Goal: Task Accomplishment & Management: Complete application form

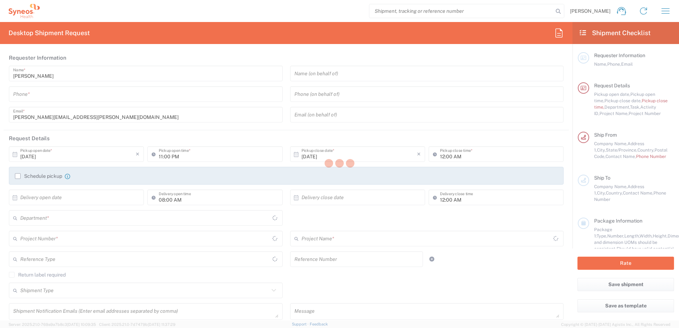
type input "[US_STATE]"
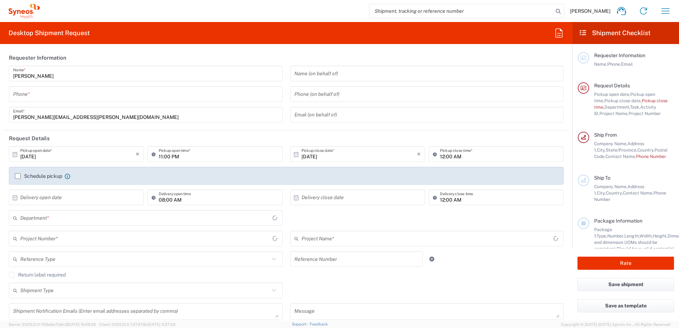
type input "[GEOGRAPHIC_DATA]"
type input "3190"
click at [44, 92] on input "tel" at bounding box center [145, 94] width 265 height 12
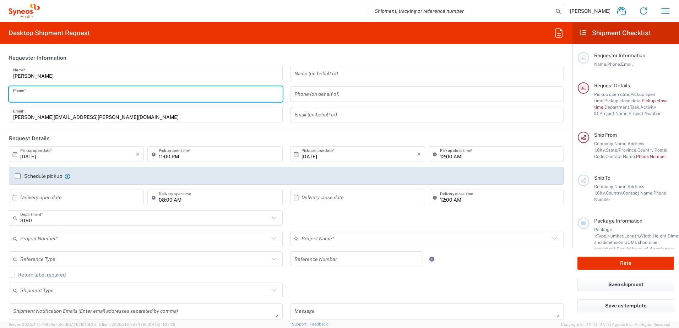
type input "[PERSON_NAME] Rsrch Grp ([GEOGRAPHIC_DATA]) In"
type input "3035422248"
type input "[PERSON_NAME][EMAIL_ADDRESS][PERSON_NAME][DOMAIN_NAME]"
type input "3035422248"
type input "8882"
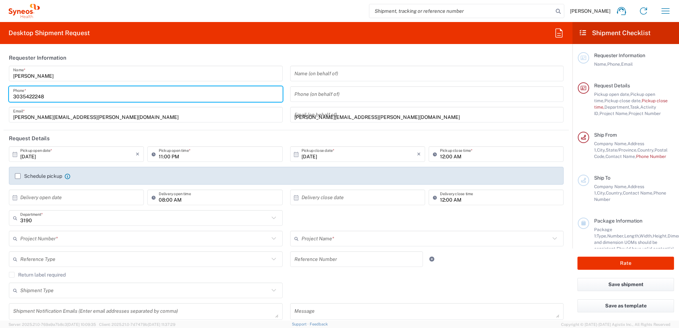
type input "[STREET_ADDRESS]"
type input "Zebulon"
type input "NC"
type input "[GEOGRAPHIC_DATA]"
type input "27597"
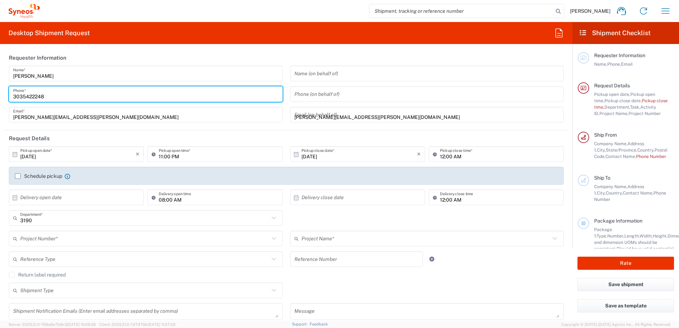
type input "3035422248"
type input "[PERSON_NAME][EMAIL_ADDRESS][PERSON_NAME][DOMAIN_NAME]"
type input "[PERSON_NAME]"
click at [157, 120] on input "[PERSON_NAME][EMAIL_ADDRESS][PERSON_NAME][DOMAIN_NAME]" at bounding box center [145, 115] width 265 height 12
type input "[PERSON_NAME] Rsrch Grp ([GEOGRAPHIC_DATA]) In"
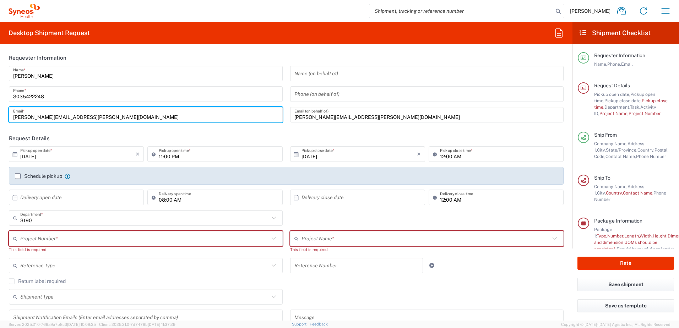
click at [203, 134] on header "Request Details" at bounding box center [286, 138] width 565 height 16
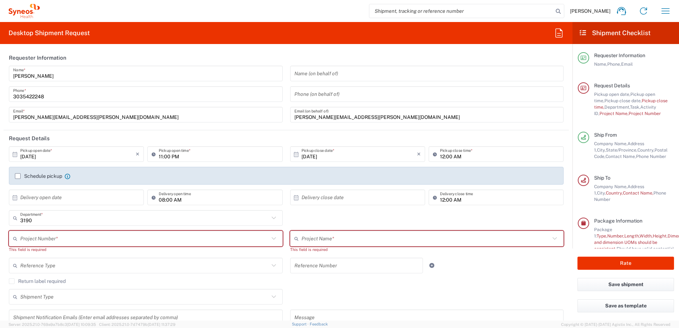
click at [56, 155] on input "[DATE]" at bounding box center [77, 154] width 115 height 12
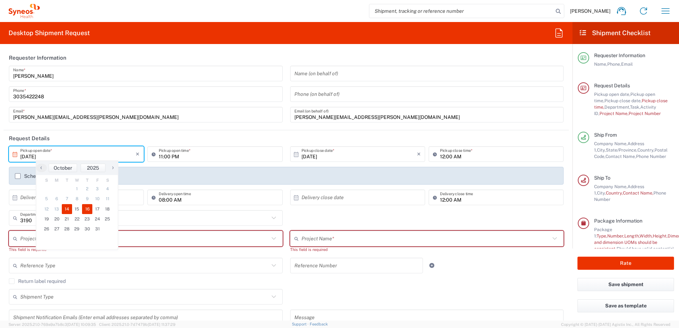
type input "[DATE]"
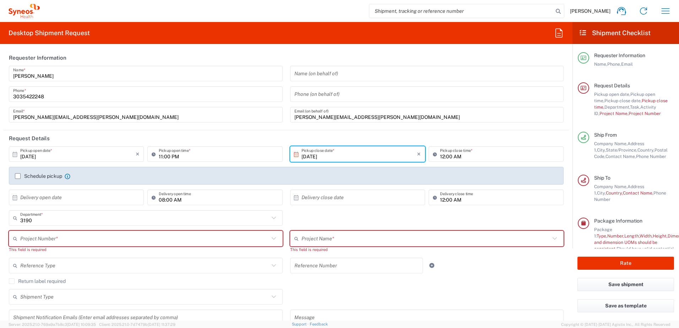
click at [160, 156] on input "11:00 PM" at bounding box center [218, 154] width 119 height 12
click at [179, 158] on input "08:00 PM" at bounding box center [218, 154] width 119 height 12
type input "08:00 AM"
click at [440, 157] on input "12:00 AM" at bounding box center [499, 154] width 119 height 12
click at [454, 155] on input "05:00 AM" at bounding box center [499, 154] width 119 height 12
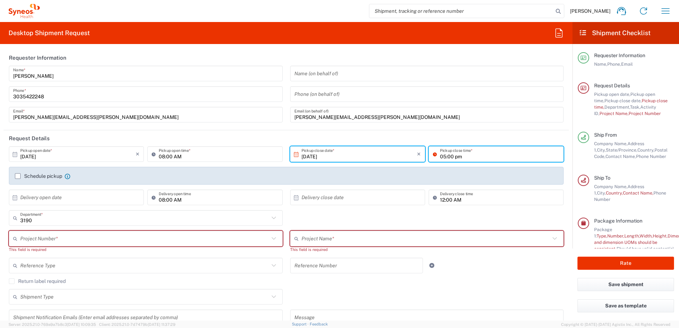
type input "05:00 PM"
click at [61, 237] on input "text" at bounding box center [144, 238] width 249 height 12
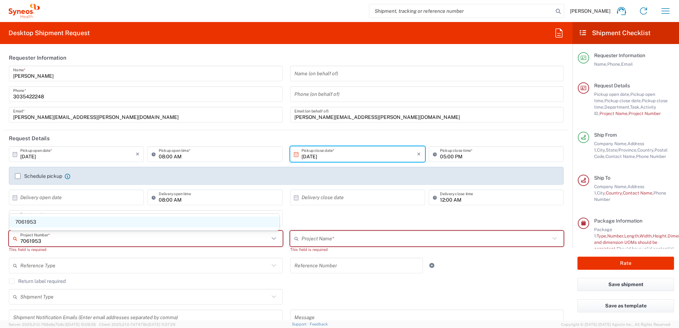
type input "7061953"
click at [68, 222] on span "7061953" at bounding box center [144, 221] width 270 height 11
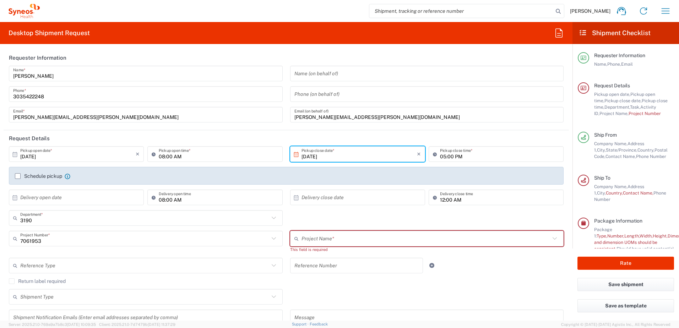
type input "802-ALX-002"
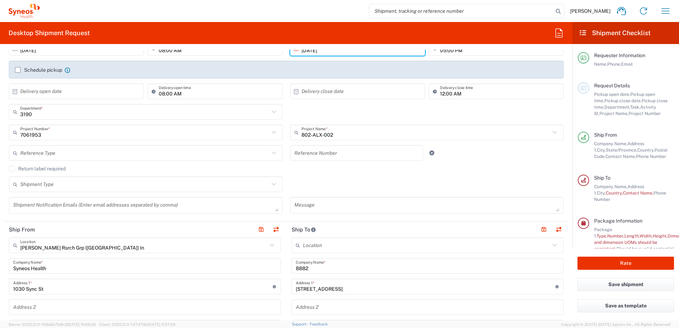
scroll to position [213, 0]
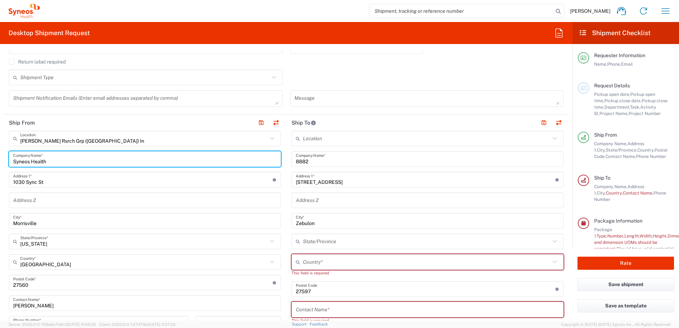
drag, startPoint x: 51, startPoint y: 159, endPoint x: -92, endPoint y: 160, distance: 143.0
click at [0, 160] on html "[PERSON_NAME] Home Shipment estimator Shipment tracking Desktop shipment reques…" at bounding box center [339, 164] width 679 height 328
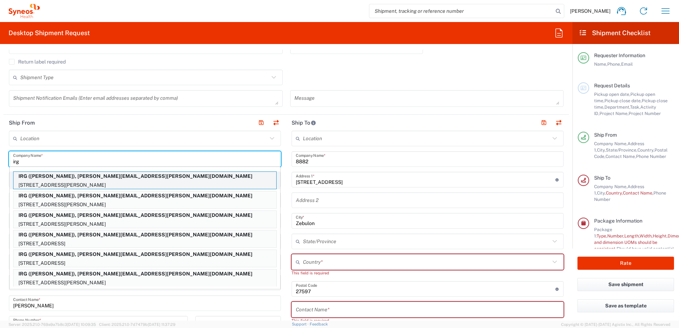
click at [55, 177] on p "IRG ([PERSON_NAME]), [PERSON_NAME][EMAIL_ADDRESS][PERSON_NAME][DOMAIN_NAME]" at bounding box center [144, 176] width 263 height 9
type input "IRG"
type input "[STREET_ADDRESS][PERSON_NAME]"
type input "MINEOLA"
type input "[US_STATE]"
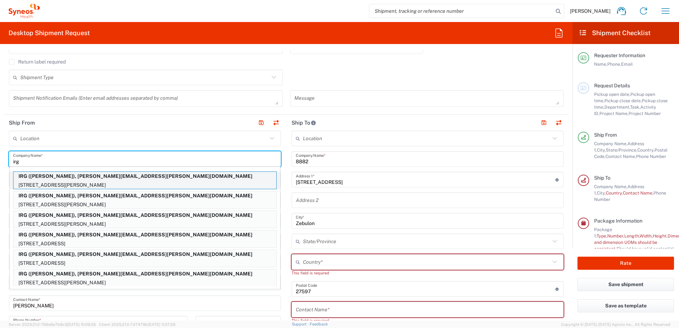
type input "11501"
type input "[PERSON_NAME]"
type input "2123052077"
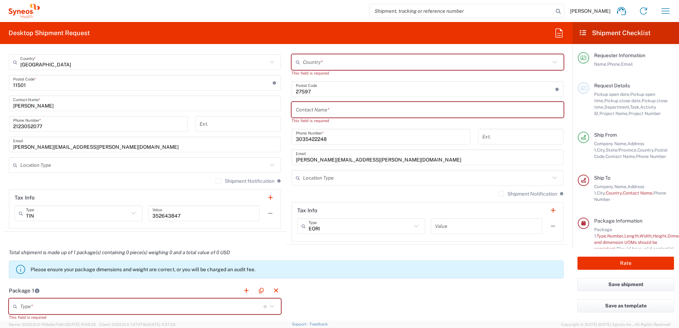
scroll to position [532, 0]
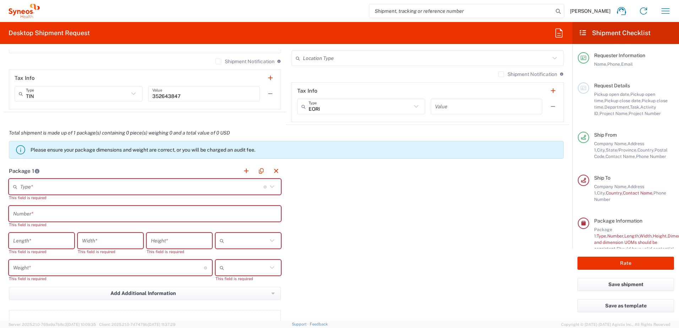
click at [23, 185] on input "text" at bounding box center [141, 187] width 243 height 12
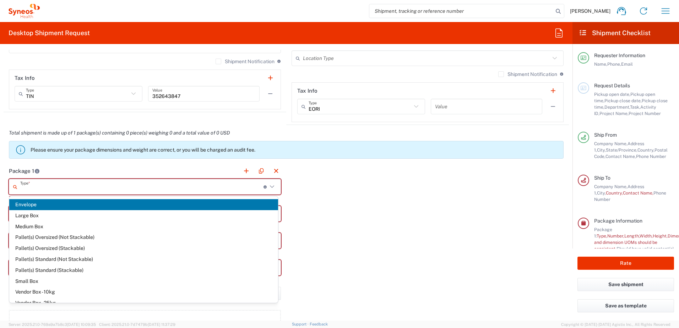
click at [48, 207] on span "Envelope" at bounding box center [143, 204] width 269 height 11
type input "Envelope"
type input "1"
type input "9.5"
type input "12.5"
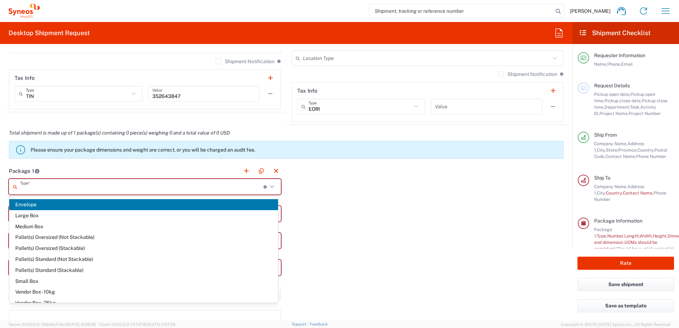
type input "0.25"
type input "in"
type input "0.45"
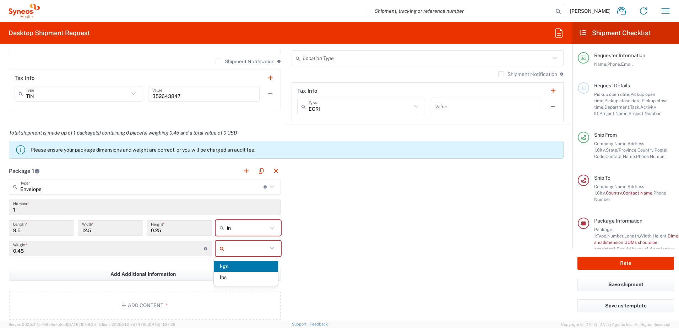
click at [249, 244] on input "text" at bounding box center [247, 248] width 40 height 11
click at [247, 278] on span "lbs" at bounding box center [246, 277] width 64 height 11
type input "lbs"
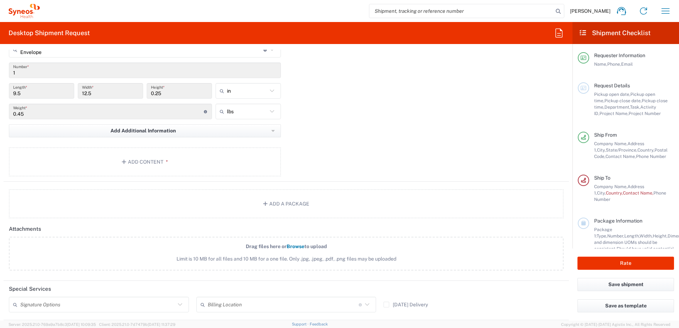
scroll to position [674, 0]
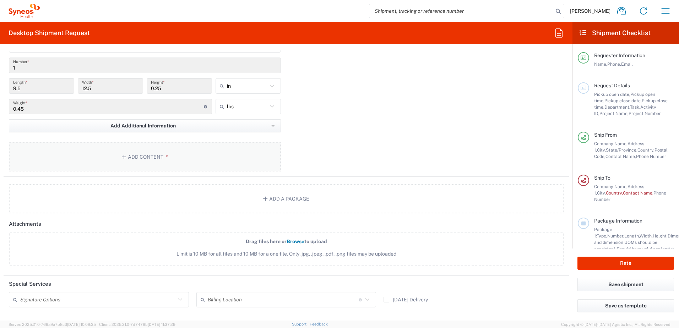
click at [141, 164] on button "Add Content *" at bounding box center [145, 156] width 272 height 29
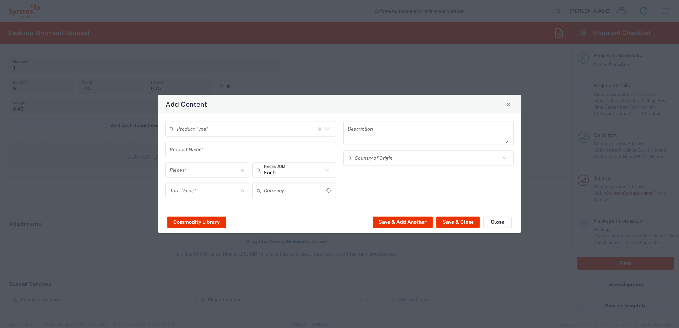
type input "US Dollar"
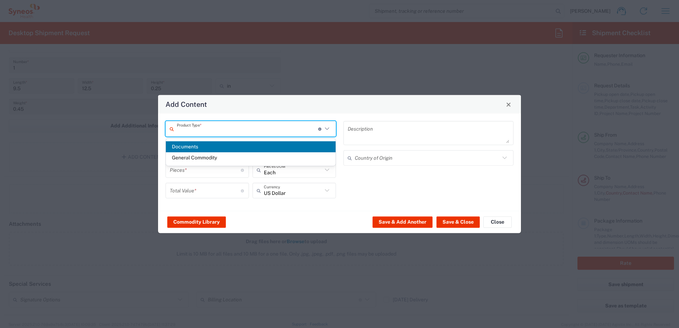
click at [252, 128] on input "text" at bounding box center [247, 128] width 141 height 12
click at [216, 146] on span "Documents" at bounding box center [251, 146] width 170 height 11
type input "Documents"
type input "1"
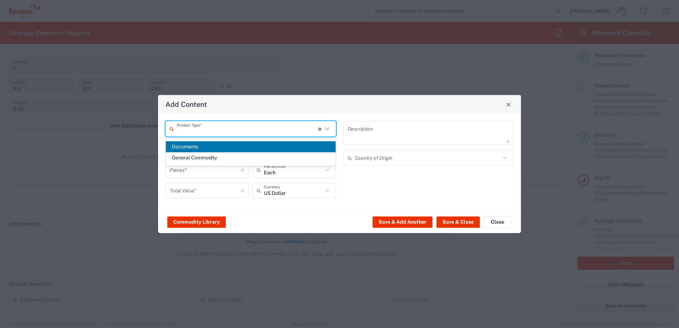
type input "1"
type textarea "Documents"
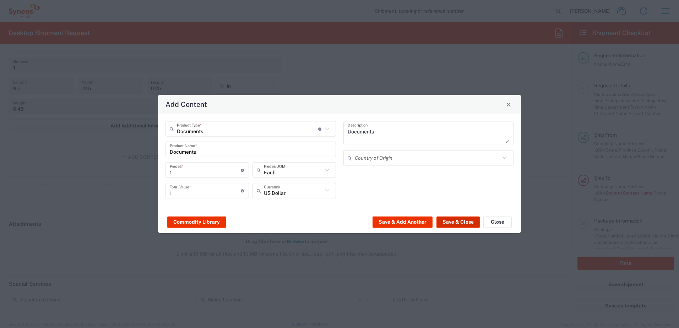
click at [448, 226] on button "Save & Close" at bounding box center [457, 221] width 43 height 11
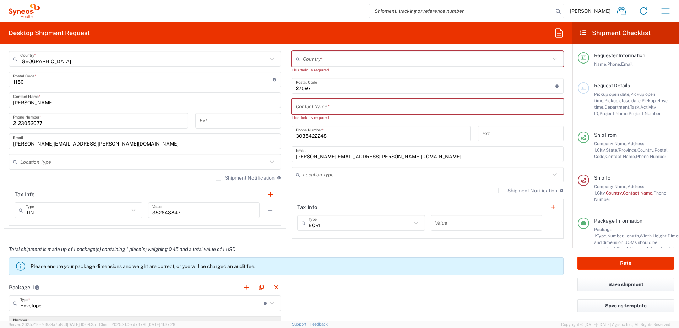
scroll to position [355, 0]
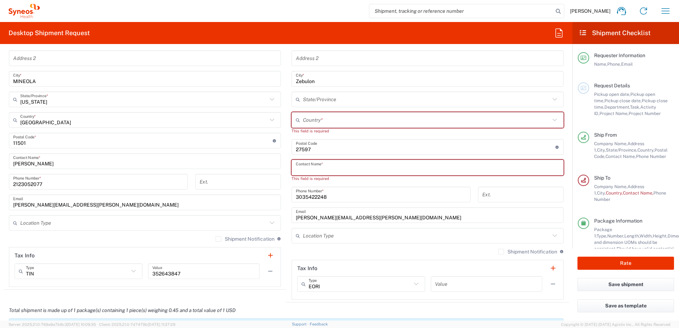
click at [323, 171] on input "text" at bounding box center [427, 167] width 263 height 12
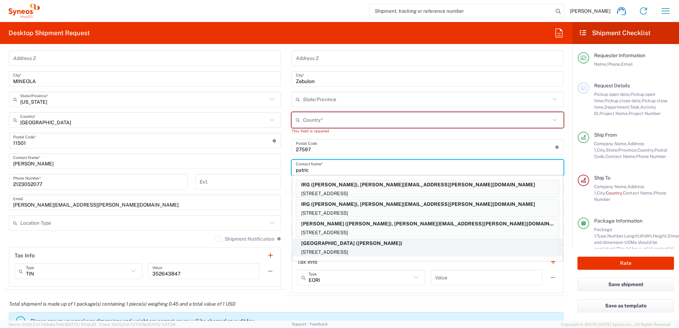
type input "patric"
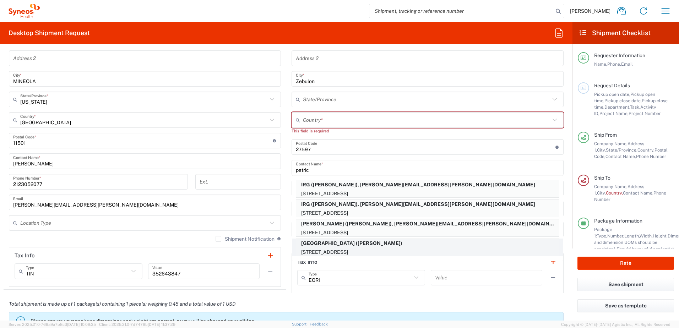
click at [392, 251] on p "[STREET_ADDRESS]" at bounding box center [427, 252] width 263 height 9
type input "[GEOGRAPHIC_DATA]"
type input "[STREET_ADDRESS]"
type input "[GEOGRAPHIC_DATA]"
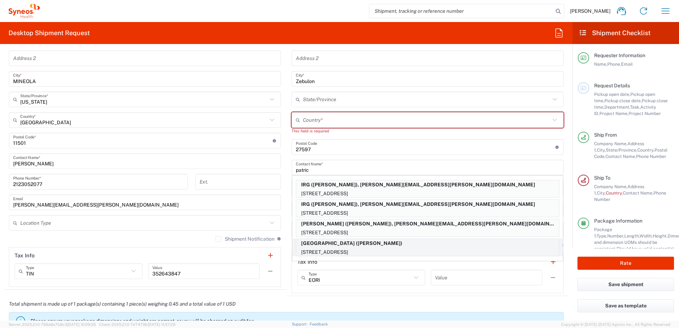
type input "19104"
type input "[PERSON_NAME]"
type input "2156629000"
type input "[US_STATE]"
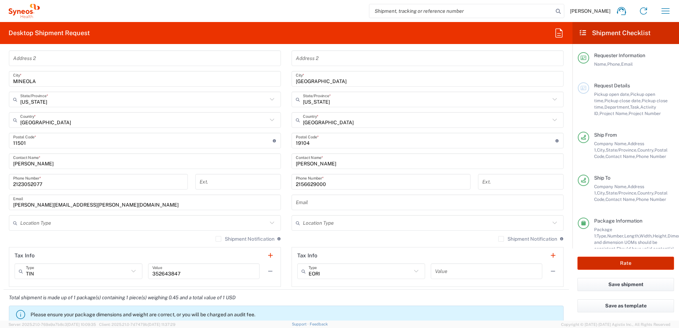
click at [597, 260] on button "Rate" at bounding box center [625, 263] width 97 height 13
type input "3190"
type input "7061953"
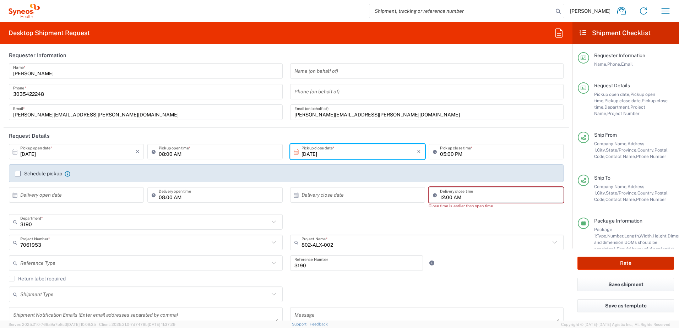
scroll to position [0, 0]
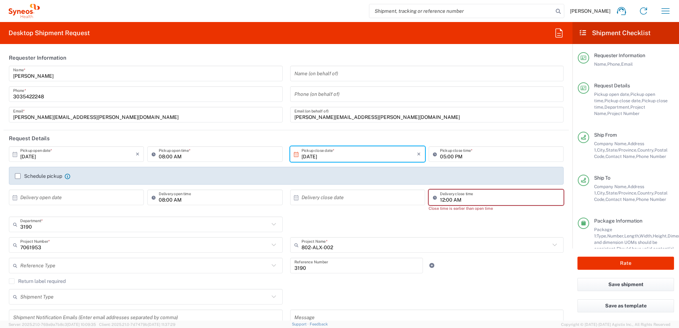
click at [499, 226] on div "3190 Department * 3190 3000 3100 3109 3110 3111 3112 3125 3130 3135 3136 3150 3…" at bounding box center [286, 226] width 562 height 21
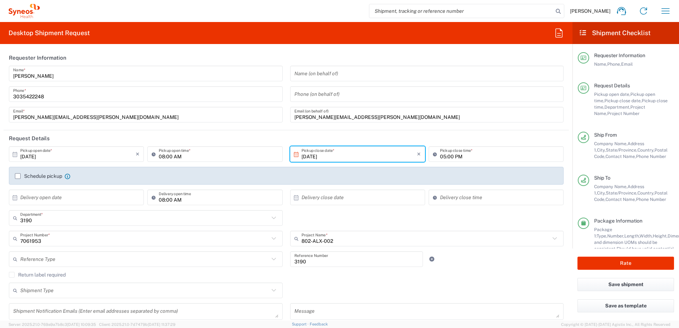
click at [499, 223] on div "3190 Department * 3190 3000 3100 3109 3110 3111 3112 3125 3130 3135 3136 3150 3…" at bounding box center [286, 220] width 562 height 21
click at [609, 263] on button "Rate" at bounding box center [625, 263] width 97 height 13
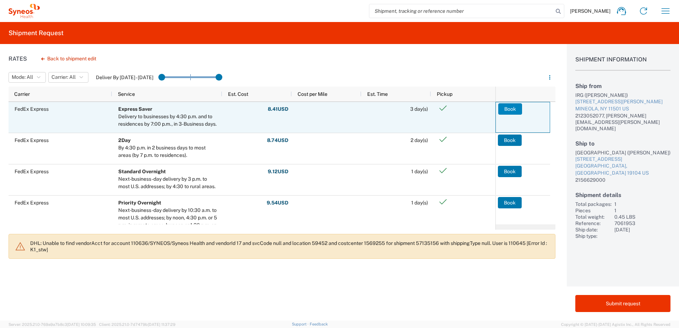
click at [510, 112] on button "Book" at bounding box center [510, 108] width 24 height 11
